Goal: Participate in discussion: Share content

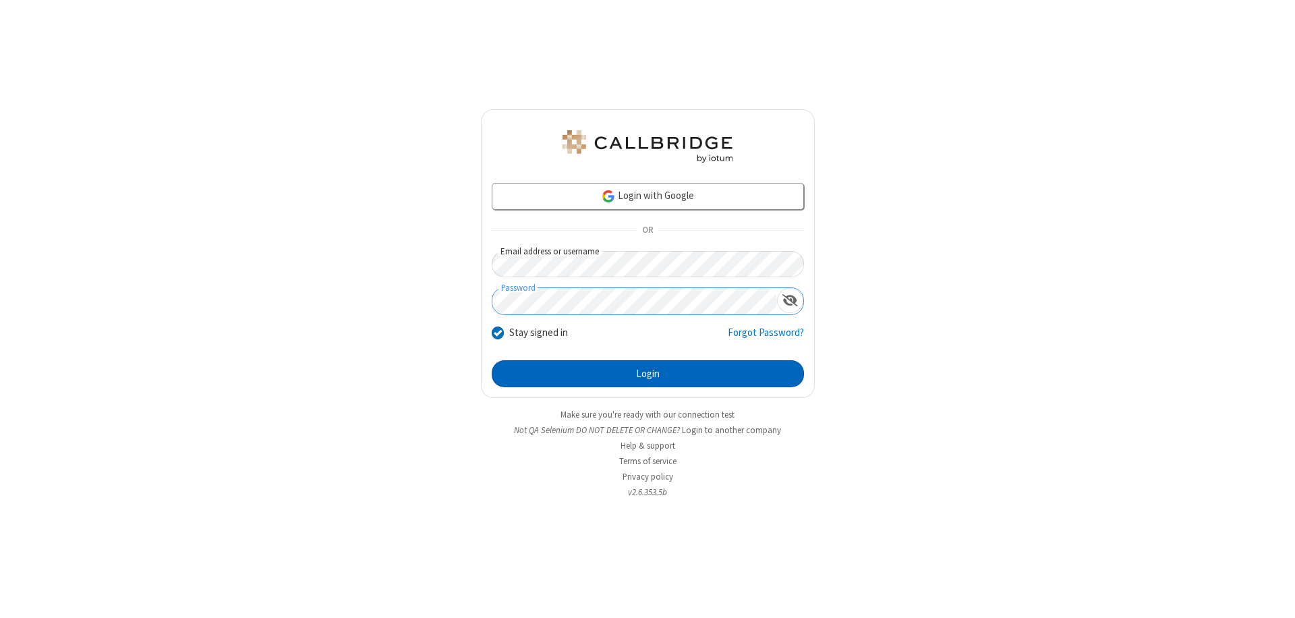
click at [647, 374] on button "Login" at bounding box center [648, 373] width 312 height 27
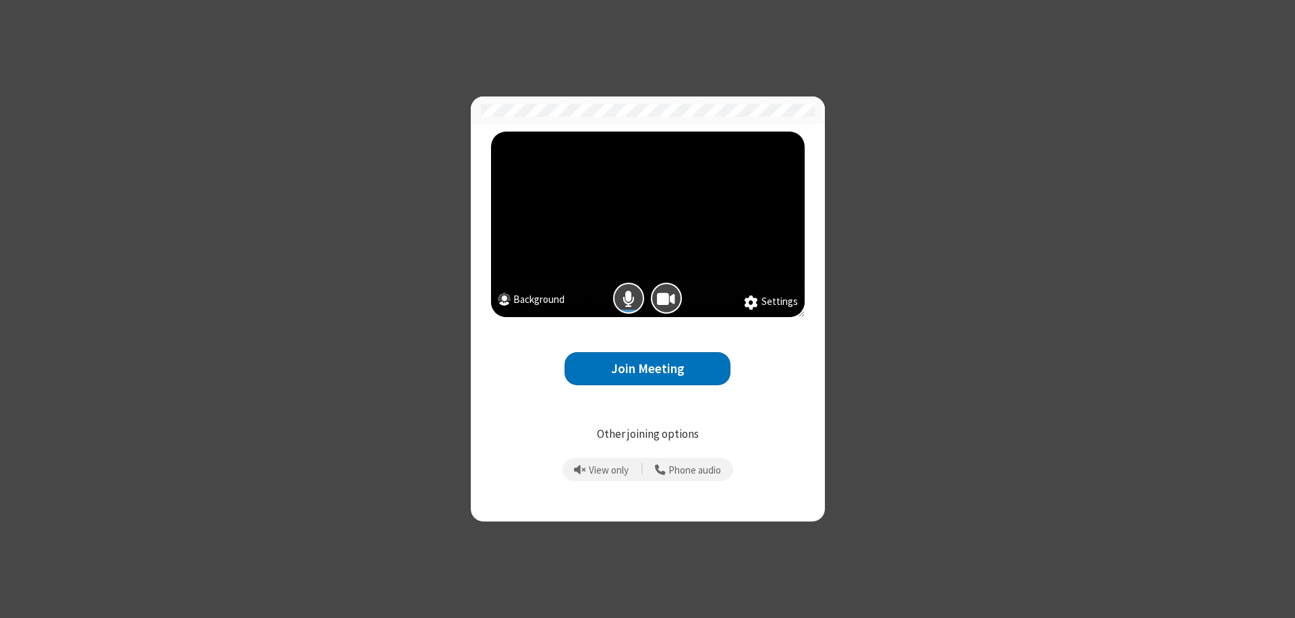
click at [647, 368] on button "Join Meeting" at bounding box center [647, 368] width 166 height 33
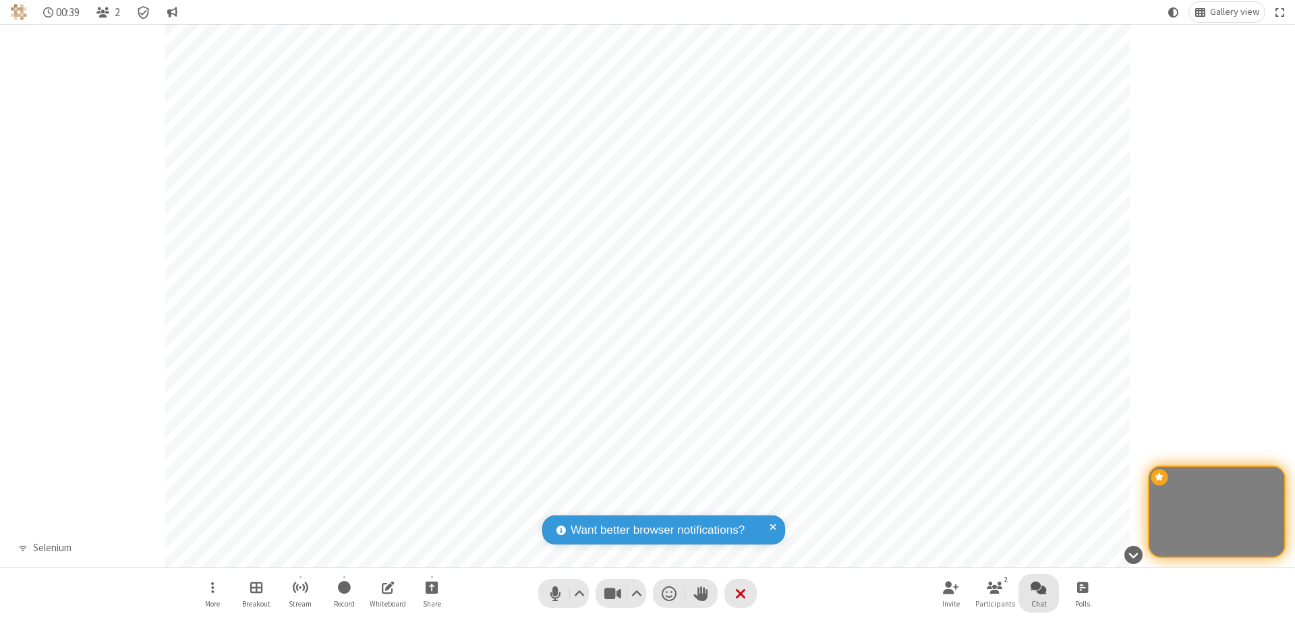
click at [1039, 587] on span "Open chat" at bounding box center [1039, 587] width 16 height 17
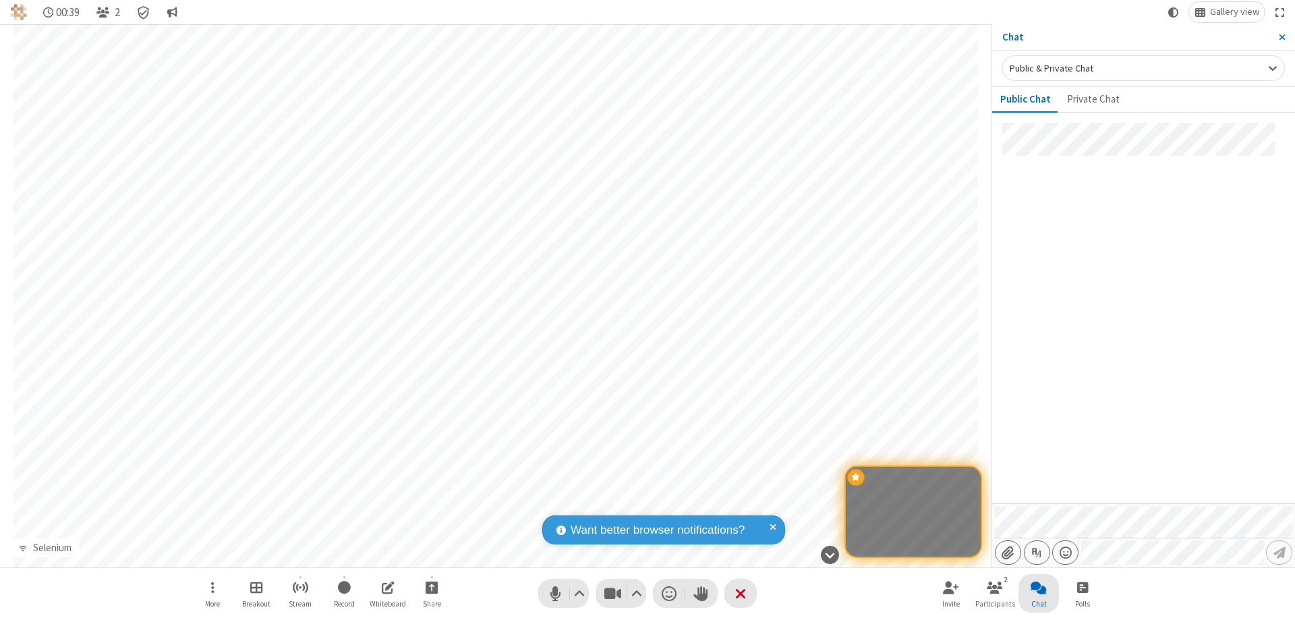
type input "C:\fakepath\doc_test.docx"
